Goal: Contribute content

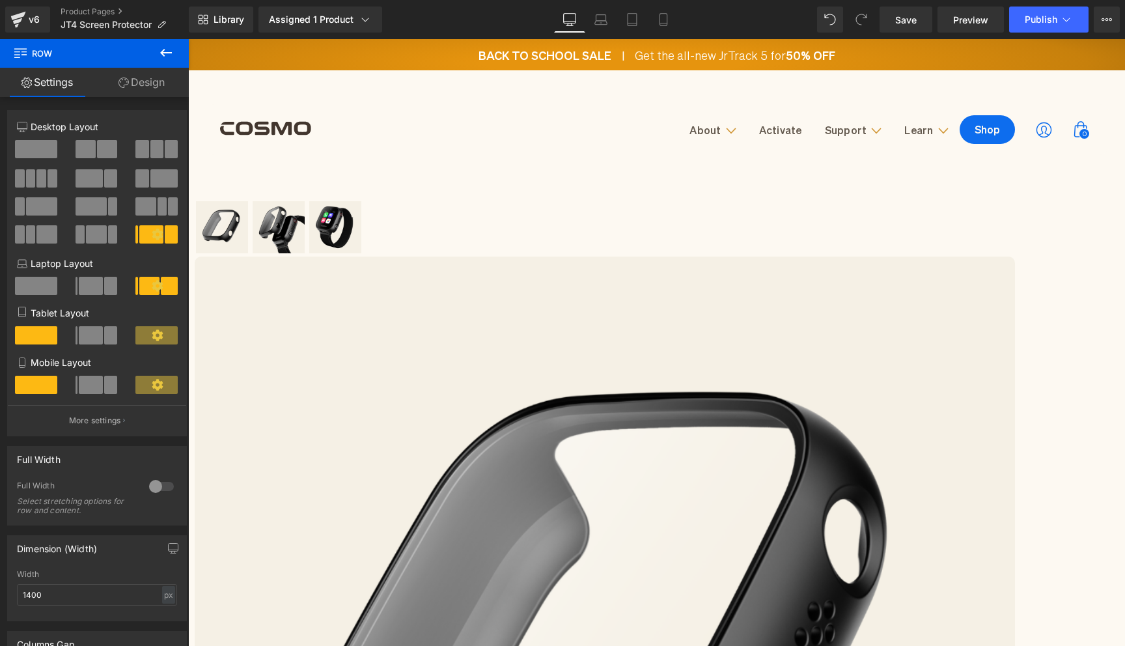
scroll to position [91, 0]
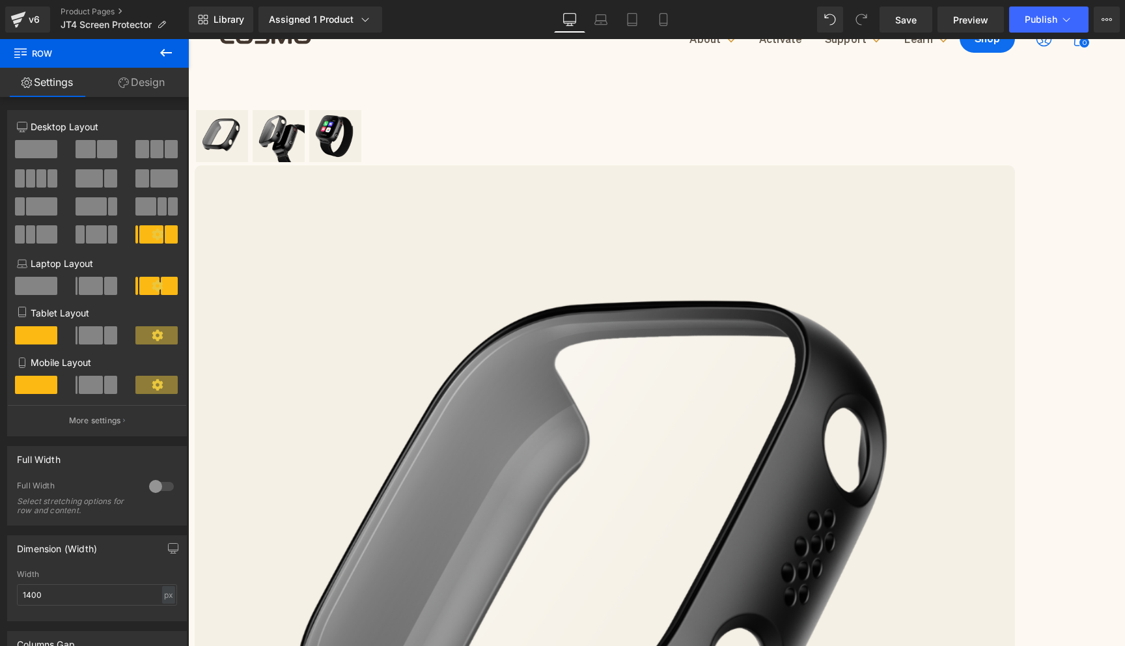
click at [188, 39] on icon at bounding box center [188, 39] width 0 height 0
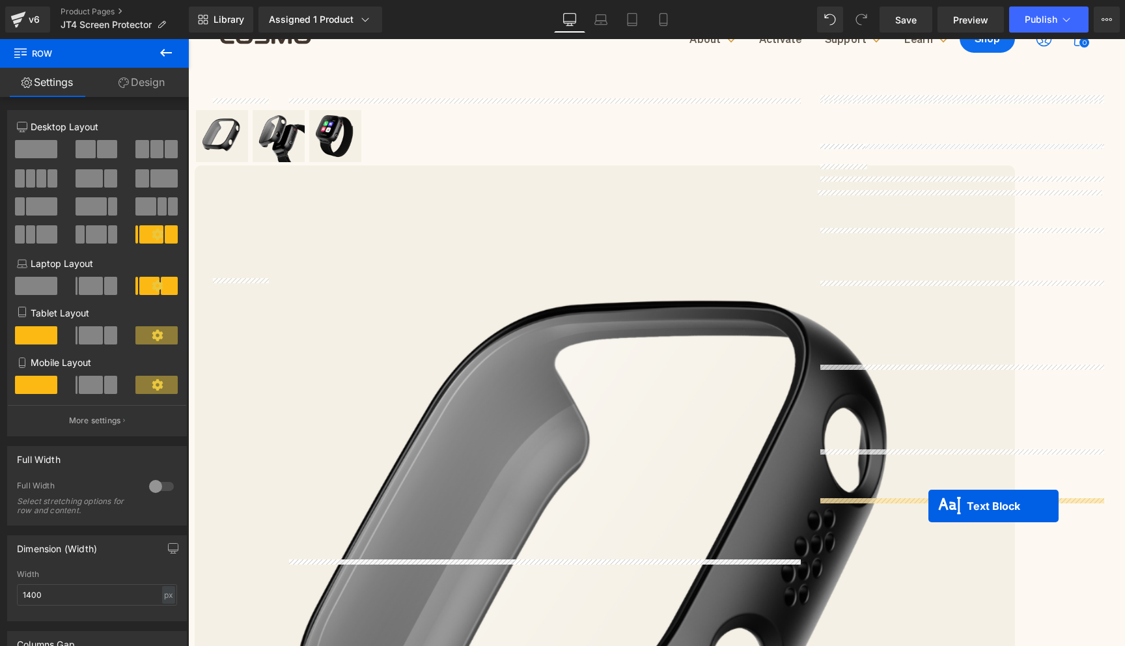
drag, startPoint x: 925, startPoint y: 409, endPoint x: 928, endPoint y: 506, distance: 97.1
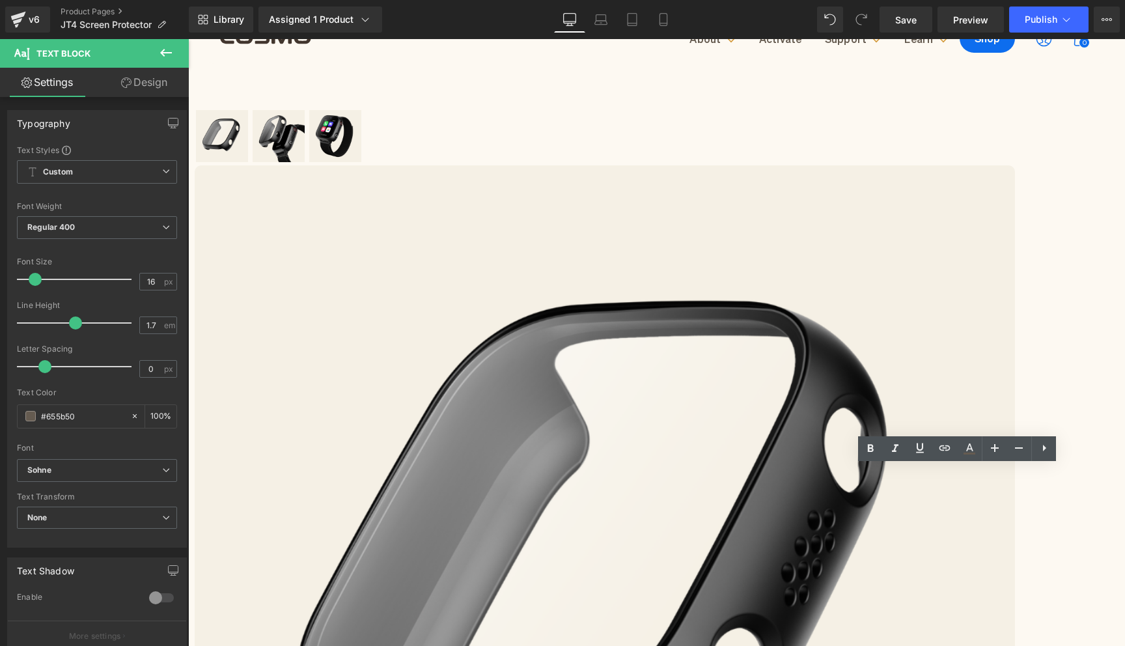
drag, startPoint x: 1023, startPoint y: 533, endPoint x: 811, endPoint y: 463, distance: 222.5
drag, startPoint x: 826, startPoint y: 477, endPoint x: 1031, endPoint y: 533, distance: 211.8
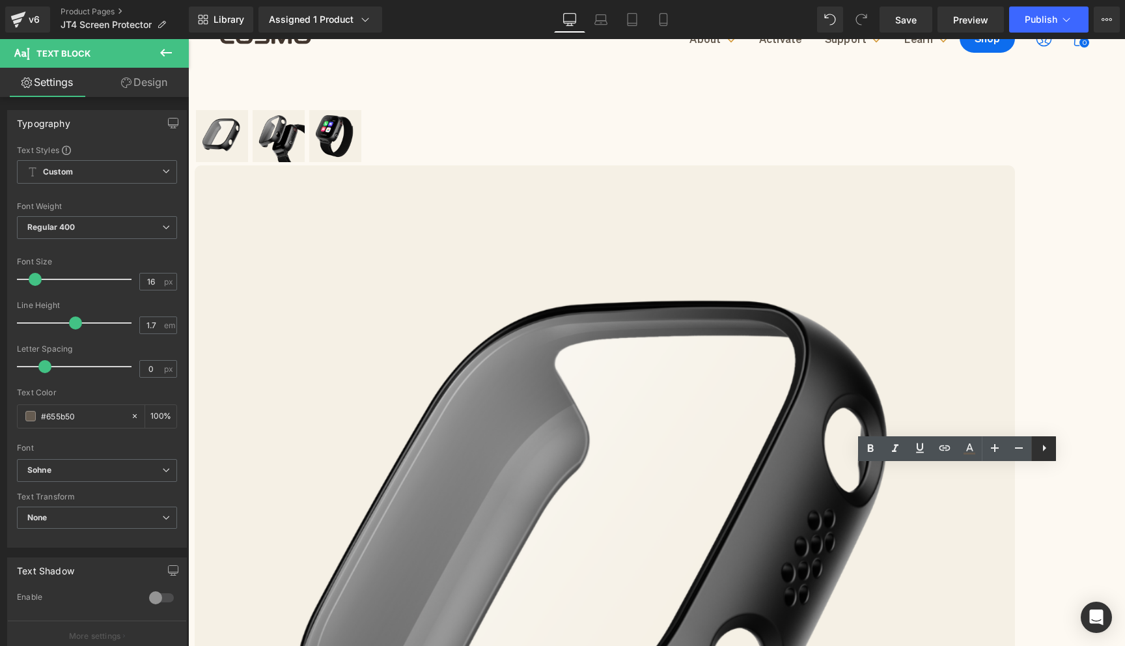
click at [1043, 447] on icon at bounding box center [1044, 448] width 3 height 7
click at [1040, 449] on icon at bounding box center [1044, 448] width 16 height 16
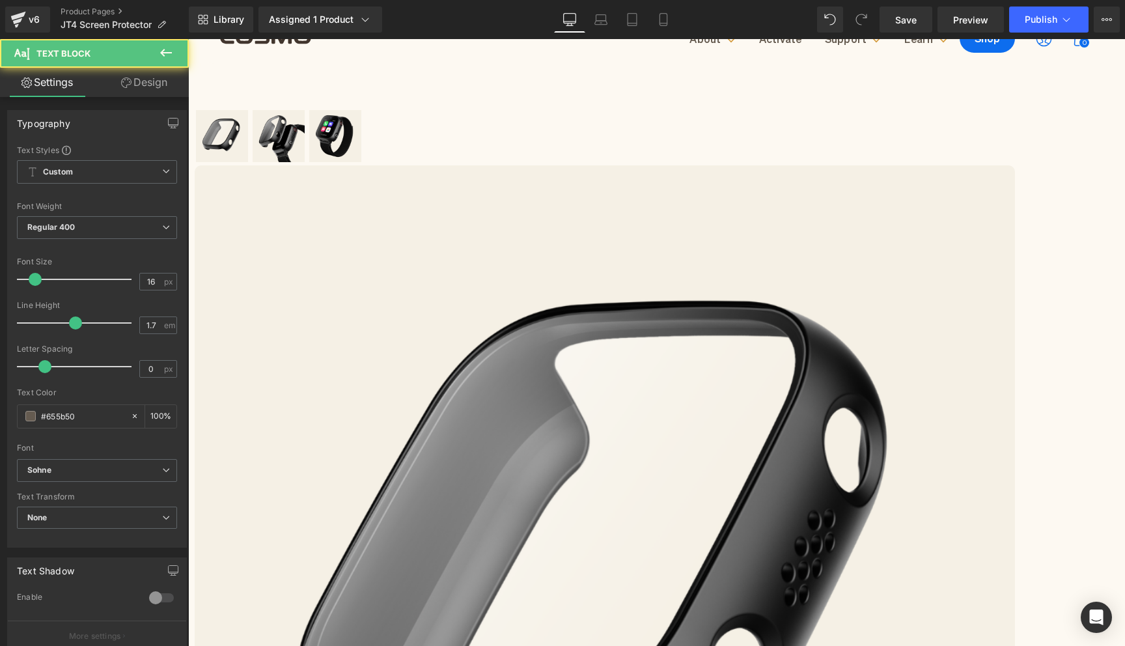
drag, startPoint x: 890, startPoint y: 468, endPoint x: 890, endPoint y: 486, distance: 17.6
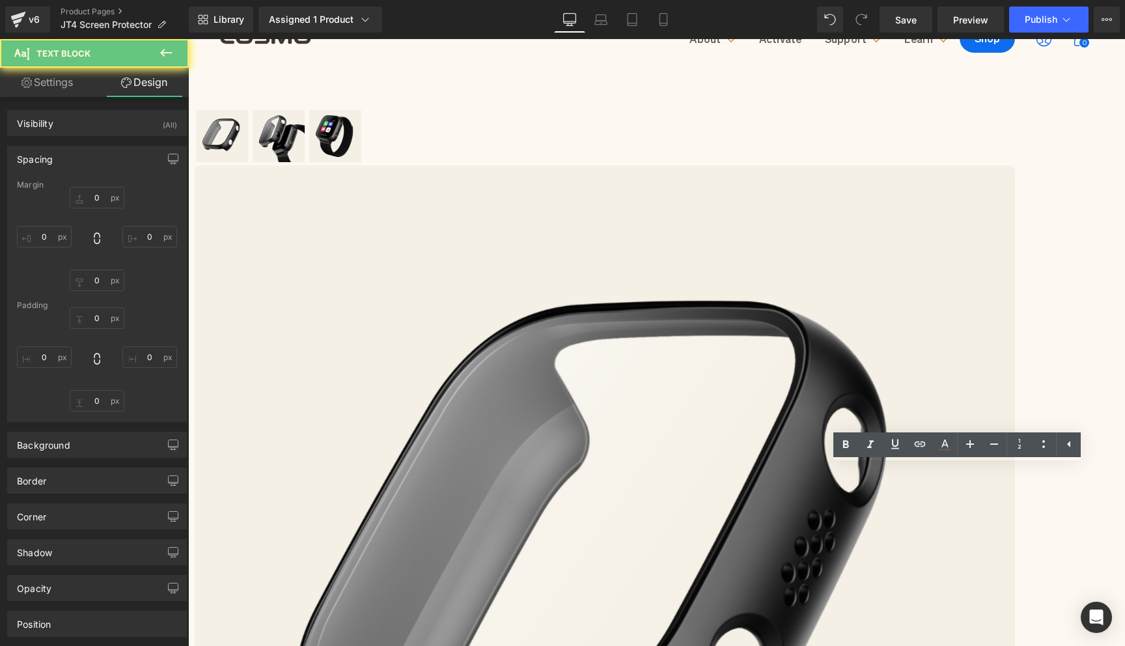
type input "10"
type input "0"
type input "-10"
type input "27"
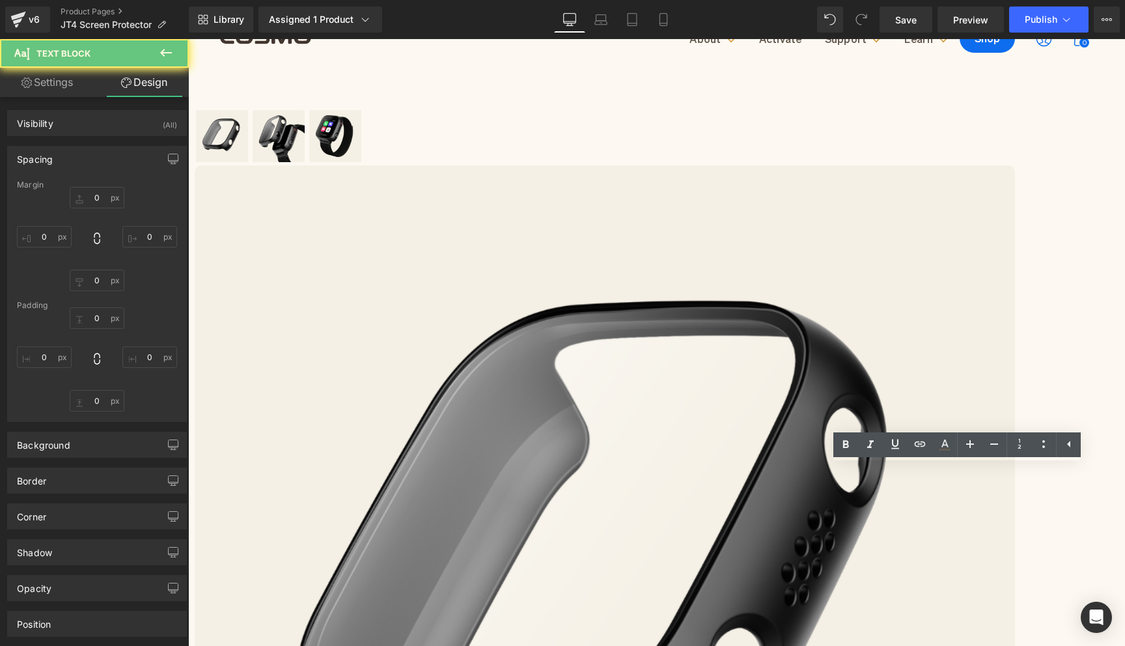
type input "0"
type input "10"
type input "0"
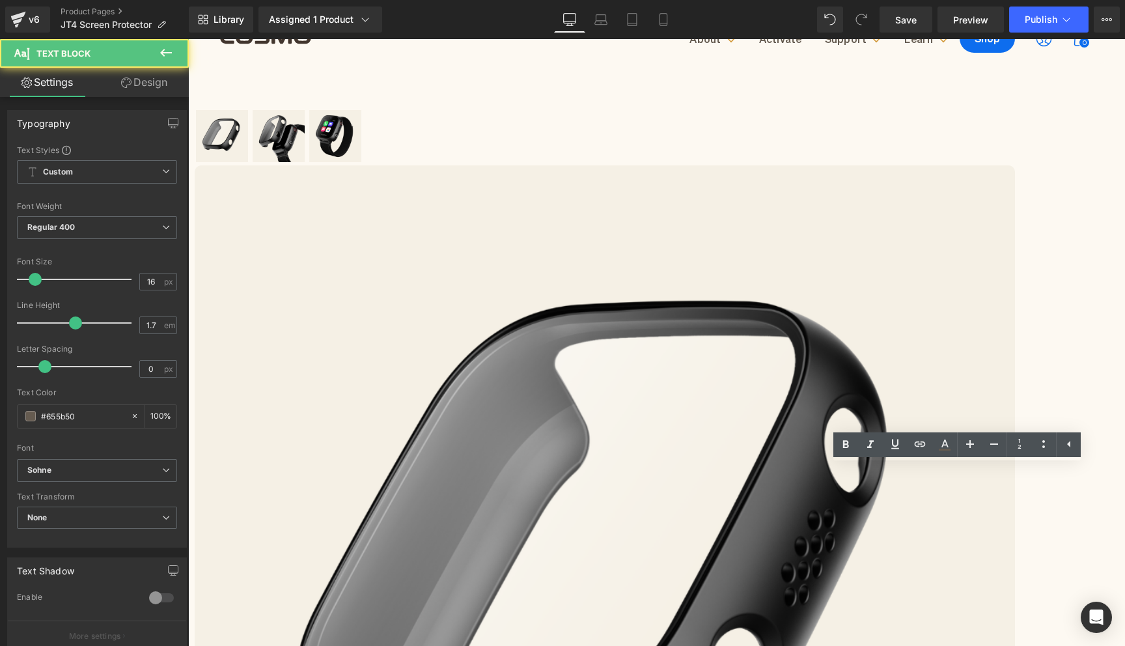
click at [902, 448] on icon at bounding box center [895, 444] width 16 height 16
click at [898, 444] on icon at bounding box center [895, 444] width 16 height 16
click at [915, 444] on icon at bounding box center [920, 443] width 11 height 5
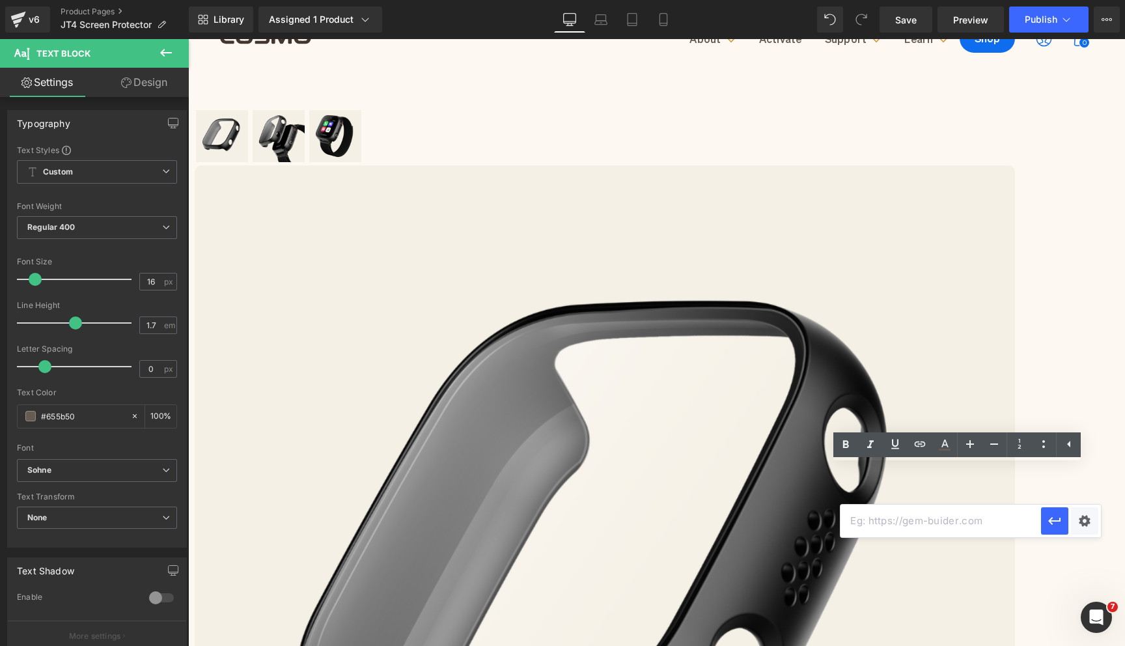
scroll to position [0, 0]
click at [991, 523] on input "text" at bounding box center [940, 521] width 201 height 33
paste input "[URL][DOMAIN_NAME]"
click at [1051, 527] on icon "button" at bounding box center [1055, 521] width 16 height 16
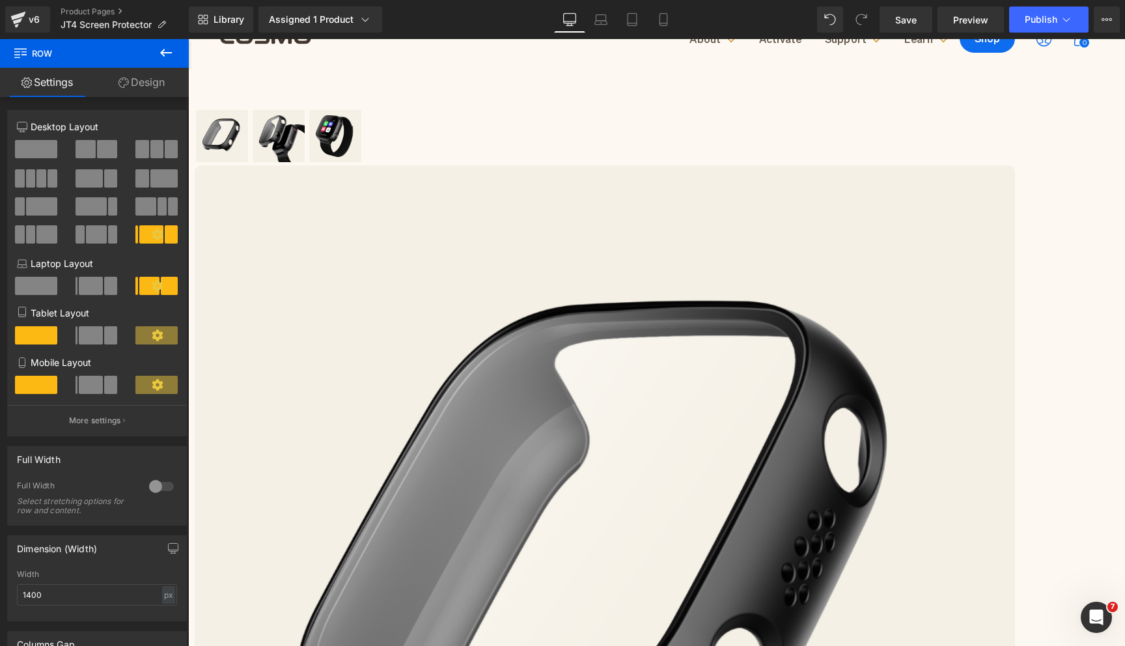
click at [188, 39] on icon at bounding box center [188, 39] width 0 height 0
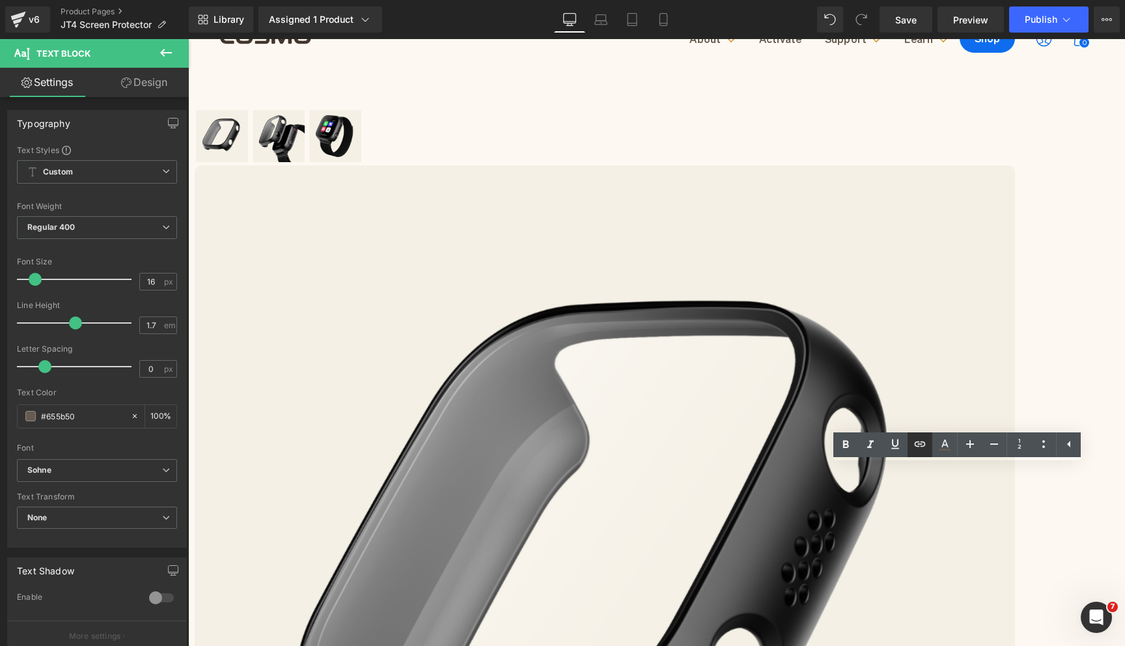
click at [928, 449] on link at bounding box center [919, 444] width 25 height 25
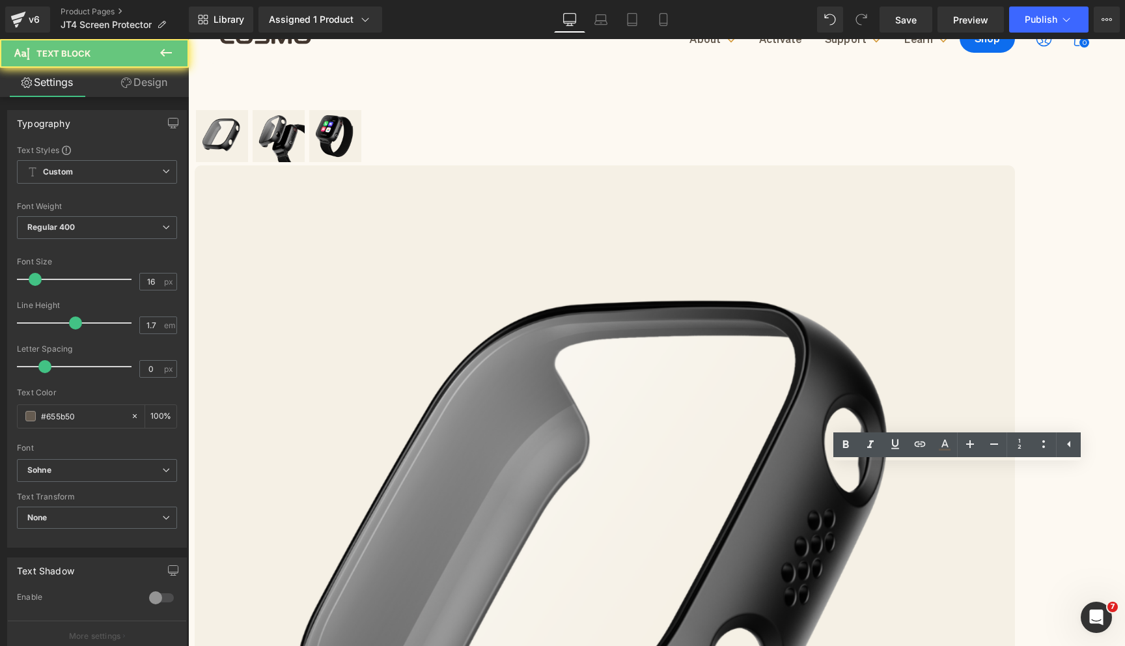
drag, startPoint x: 1017, startPoint y: 491, endPoint x: 810, endPoint y: 493, distance: 206.4
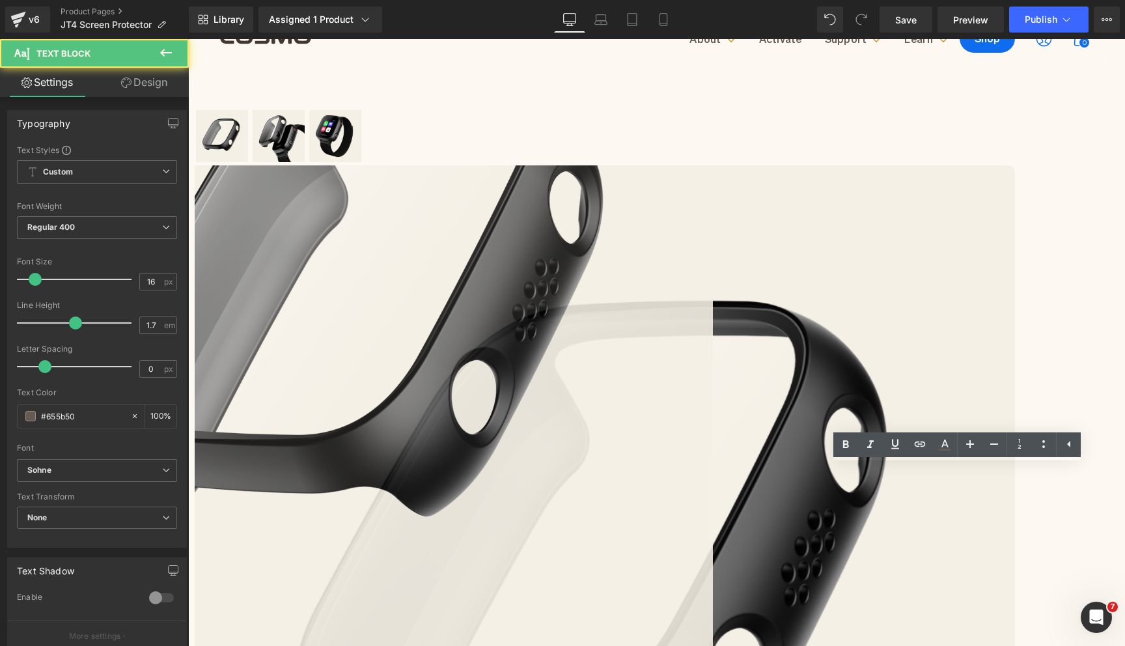
drag, startPoint x: 1034, startPoint y: 491, endPoint x: 782, endPoint y: 483, distance: 252.1
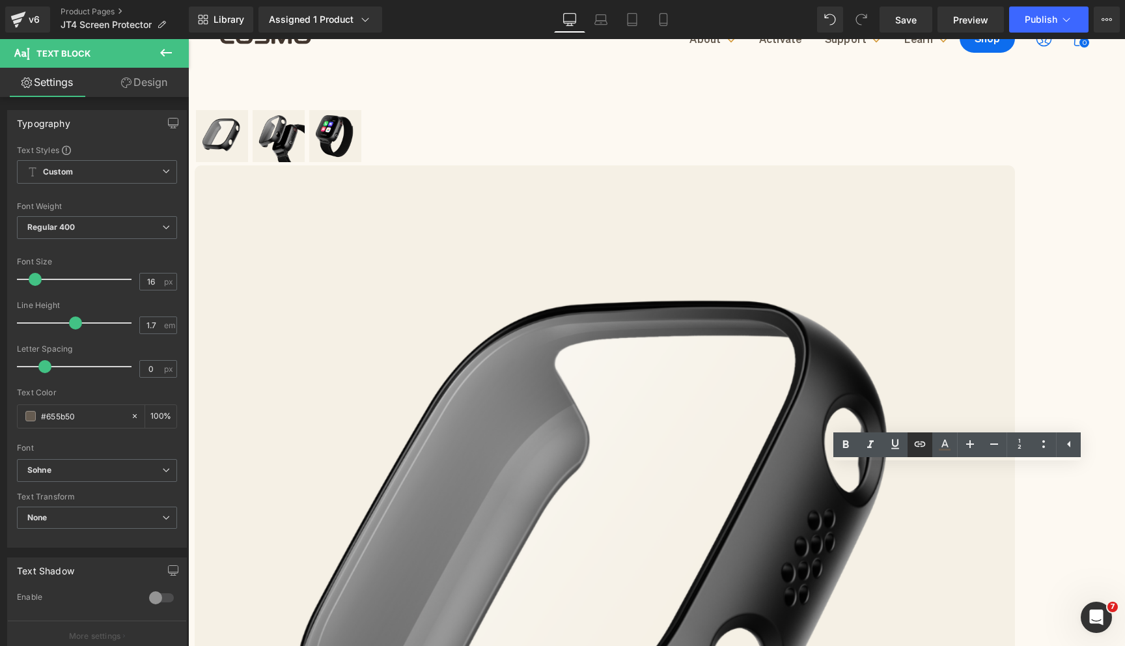
click at [922, 452] on link at bounding box center [919, 444] width 25 height 25
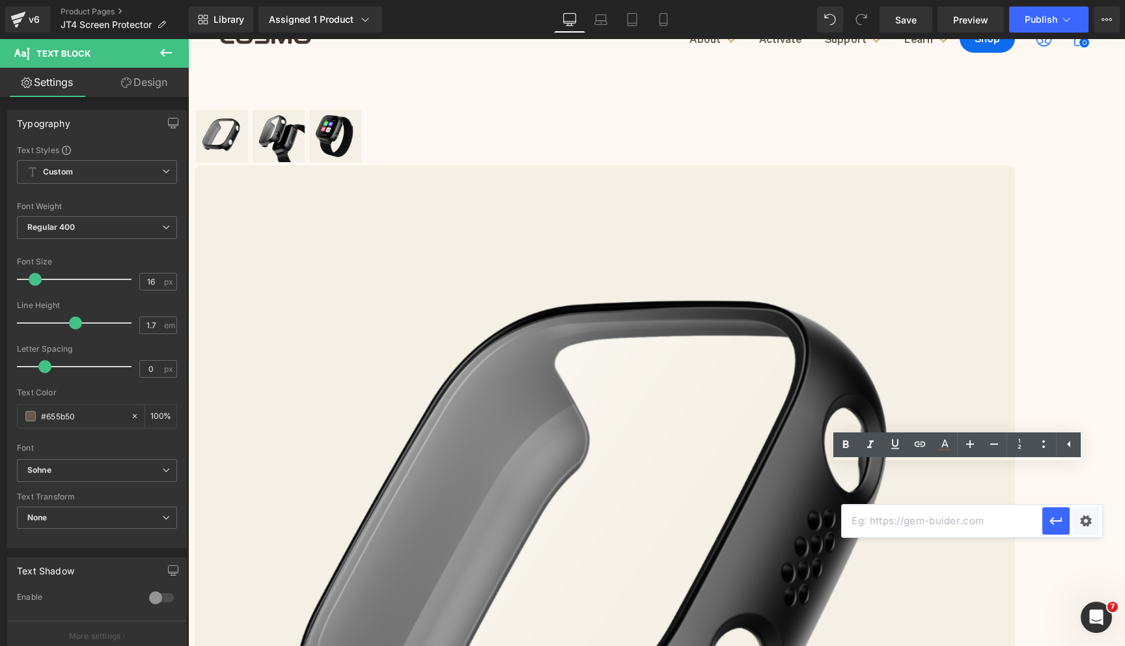
click at [910, 512] on input "text" at bounding box center [942, 521] width 201 height 33
paste input "[URL][DOMAIN_NAME]"
type input "[URL][DOMAIN_NAME]"
click at [1065, 521] on button "button" at bounding box center [1055, 520] width 27 height 27
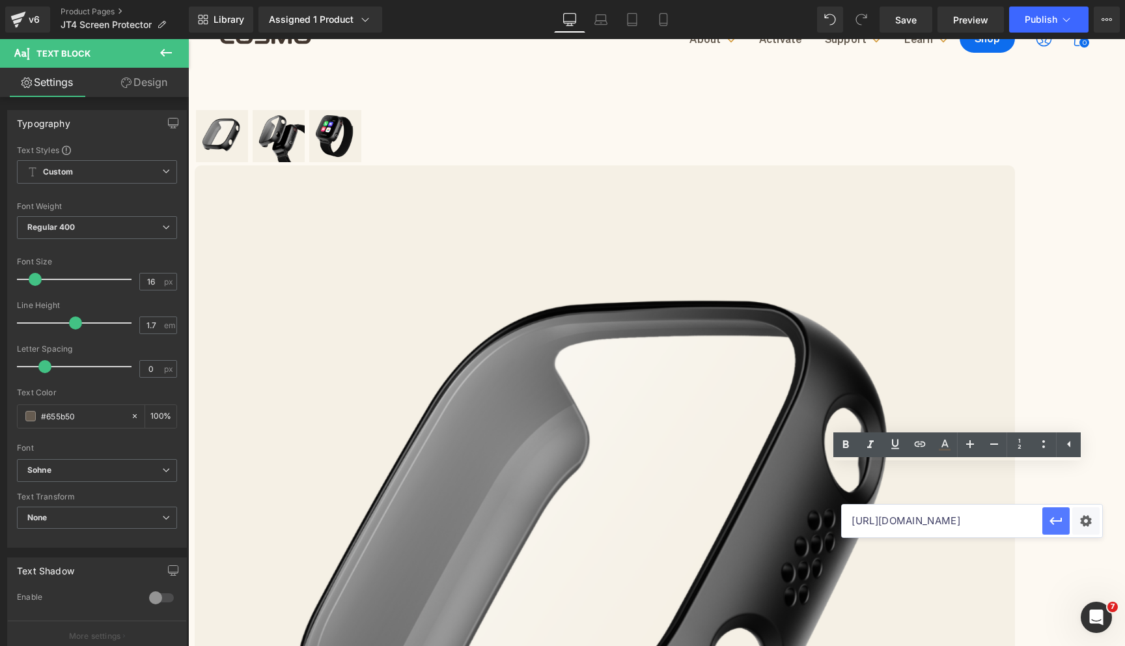
scroll to position [0, 0]
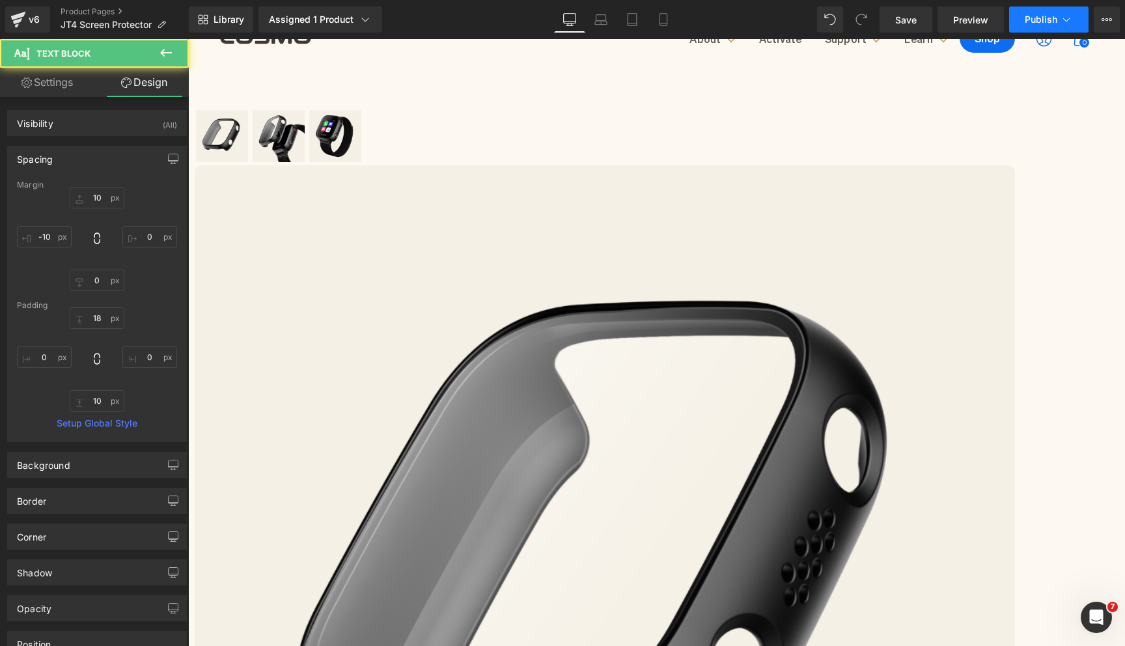
click at [1025, 12] on button "Publish" at bounding box center [1048, 20] width 79 height 26
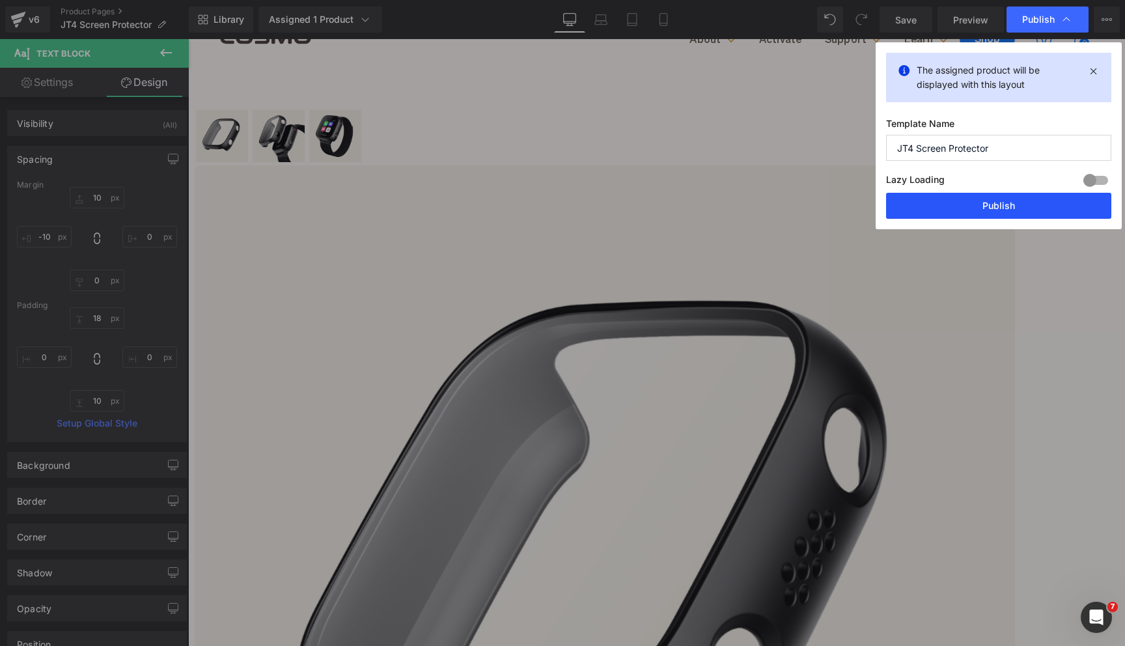
click at [948, 210] on button "Publish" at bounding box center [998, 206] width 225 height 26
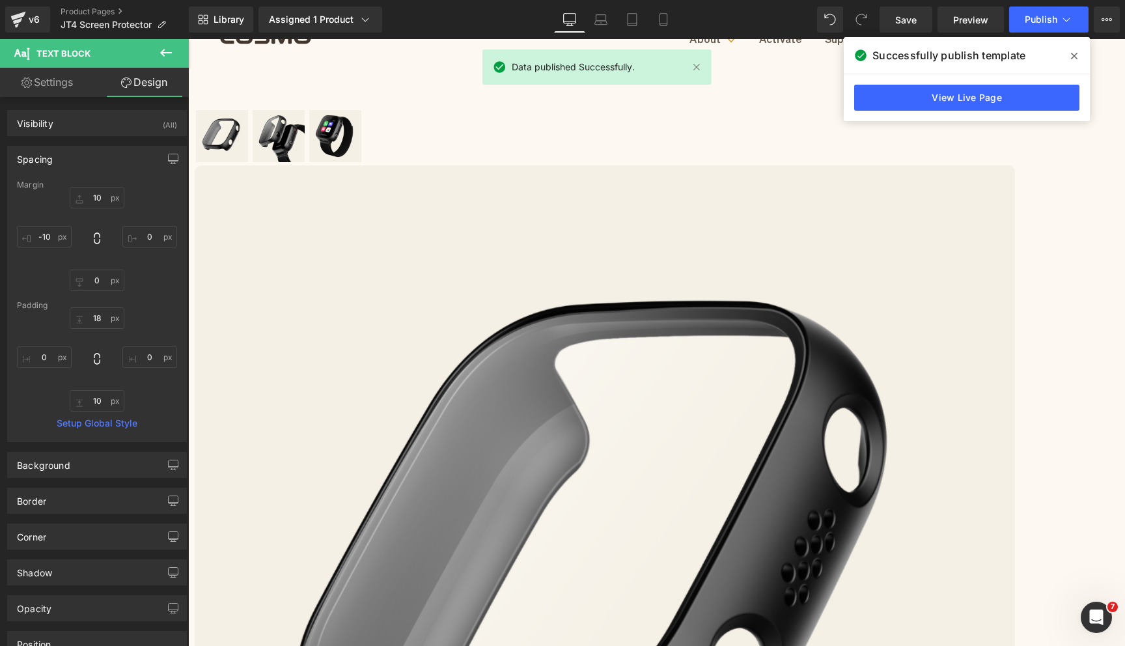
click at [1073, 57] on icon at bounding box center [1074, 56] width 7 height 7
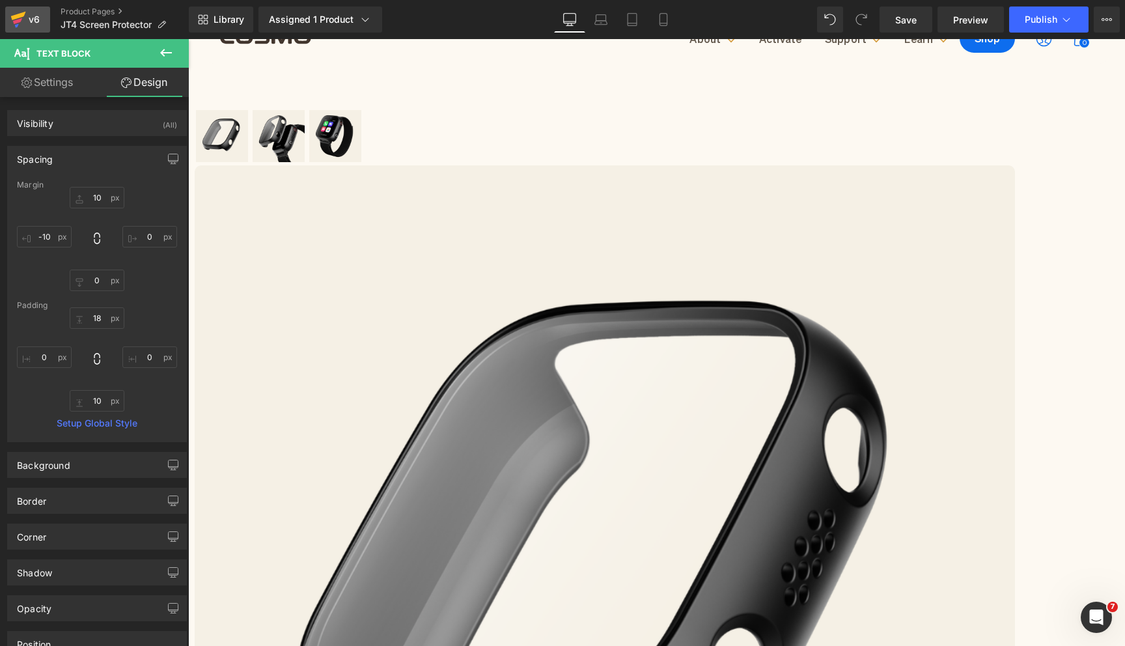
click at [32, 19] on div "v6" at bounding box center [34, 19] width 16 height 17
